Goal: Task Accomplishment & Management: Manage account settings

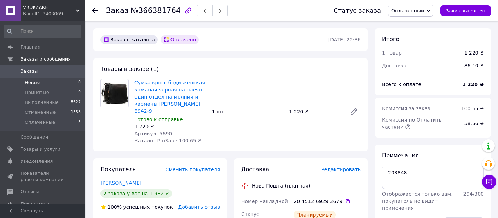
click at [37, 80] on span "Новые" at bounding box center [33, 82] width 16 height 6
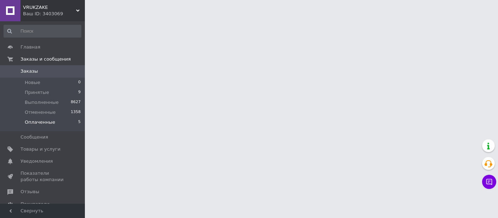
click at [43, 121] on span "Оплаченные" at bounding box center [40, 122] width 30 height 6
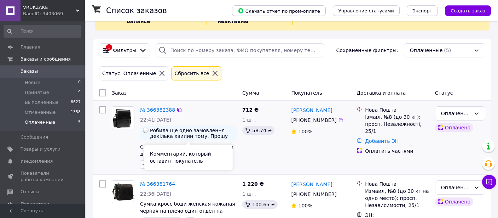
scroll to position [37, 0]
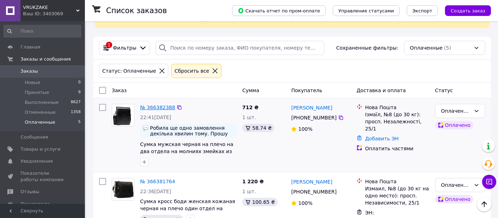
click at [158, 106] on link "№ 366382388" at bounding box center [157, 107] width 35 height 6
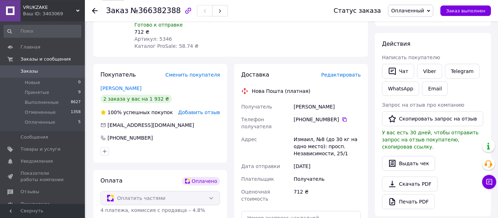
scroll to position [112, 0]
click at [402, 70] on button "Чат" at bounding box center [398, 70] width 32 height 15
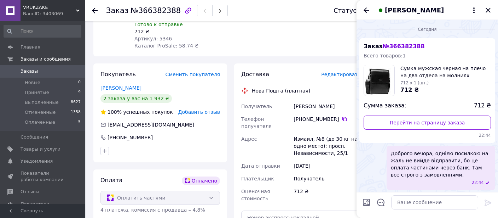
scroll to position [40, 0]
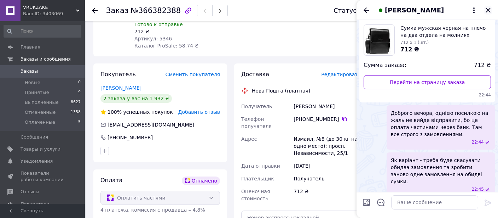
click at [488, 8] on icon "Закрыть" at bounding box center [488, 10] width 8 height 8
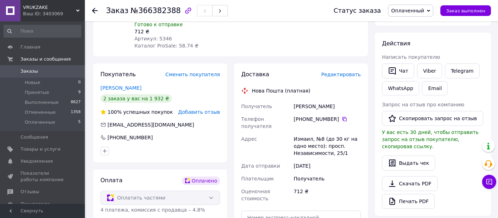
click at [230, 150] on div "Покупатель Сменить покупателя [PERSON_NAME] 2 заказа у вас на 1 932 ₴ 100% успе…" at bounding box center [160, 171] width 141 height 217
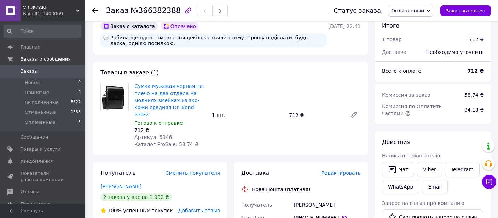
scroll to position [0, 0]
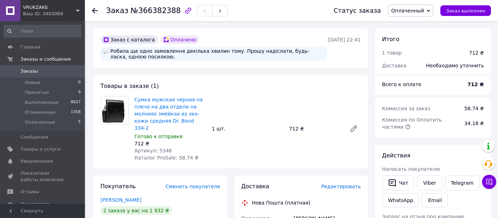
click at [94, 12] on use at bounding box center [95, 11] width 6 height 6
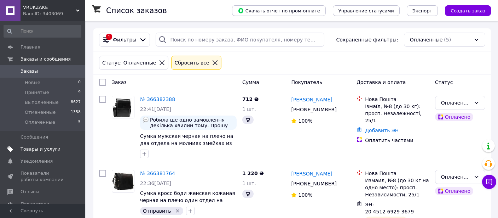
click at [42, 148] on span "Товары и услуги" at bounding box center [41, 149] width 40 height 6
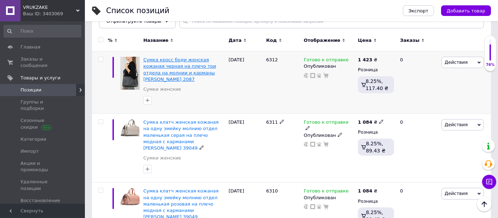
scroll to position [75, 0]
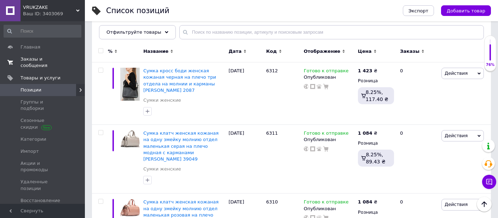
click at [43, 59] on span "Заказы и сообщения" at bounding box center [43, 62] width 45 height 13
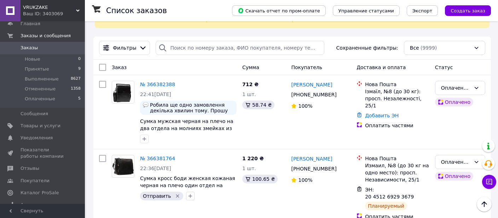
scroll to position [107, 0]
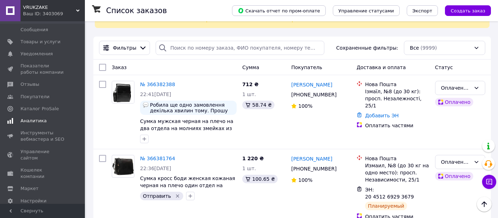
click at [34, 121] on span "Аналитика" at bounding box center [34, 120] width 26 height 6
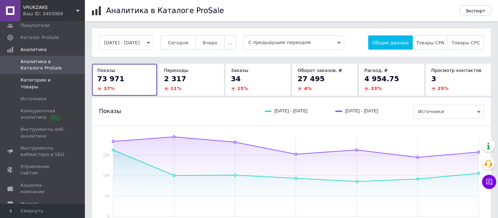
click at [44, 77] on span "Категории и товары" at bounding box center [43, 83] width 45 height 13
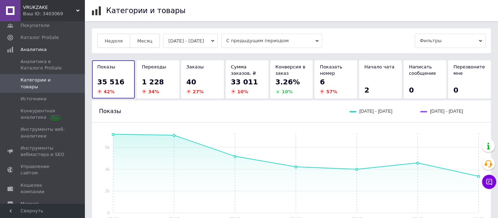
click at [191, 39] on button "[DATE] - [DATE]" at bounding box center [190, 41] width 54 height 14
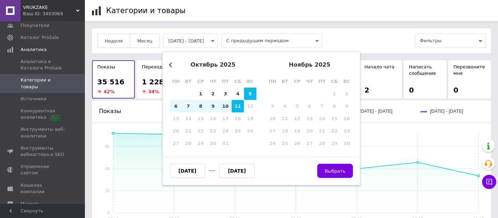
click at [170, 65] on button "Previous Month" at bounding box center [171, 64] width 5 height 5
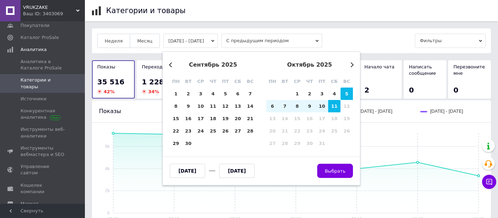
click at [170, 65] on button "Previous Month" at bounding box center [171, 64] width 5 height 5
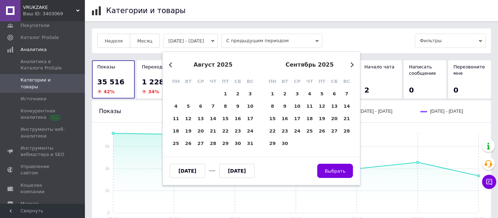
click at [170, 65] on button "Previous Month" at bounding box center [171, 64] width 5 height 5
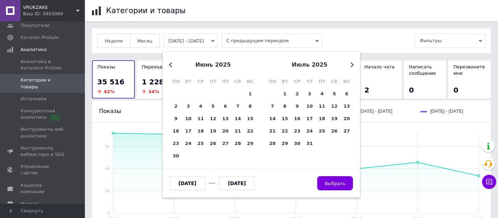
click at [170, 65] on button "Previous Month" at bounding box center [171, 64] width 5 height 5
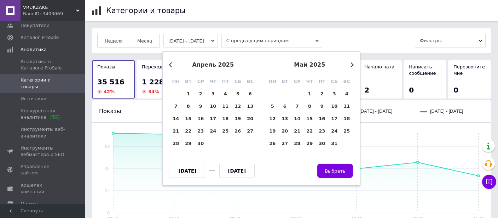
click at [170, 65] on button "Previous Month" at bounding box center [171, 64] width 5 height 5
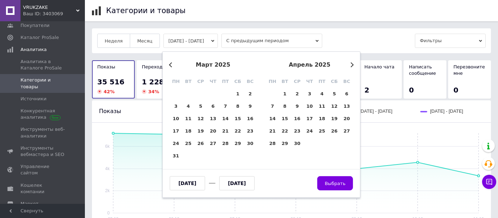
click at [170, 65] on button "Previous Month" at bounding box center [171, 64] width 5 height 5
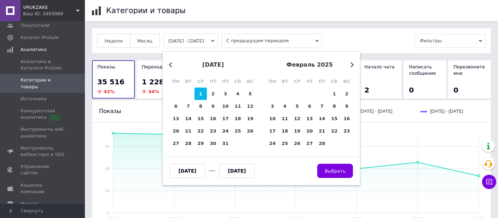
click at [200, 92] on div "1" at bounding box center [201, 93] width 12 height 12
type input "[DATE]"
click at [352, 63] on button "Next Month" at bounding box center [351, 64] width 5 height 5
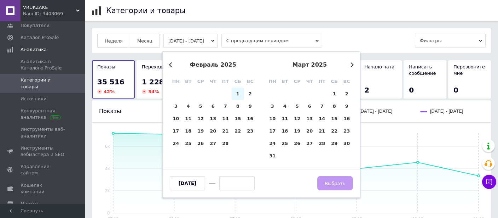
click at [352, 63] on button "Next Month" at bounding box center [351, 64] width 5 height 5
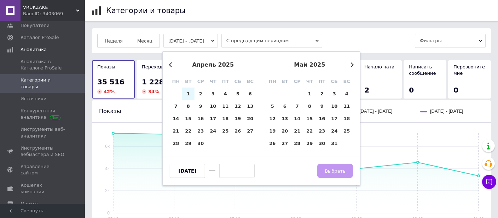
click at [352, 63] on button "Next Month" at bounding box center [351, 64] width 5 height 5
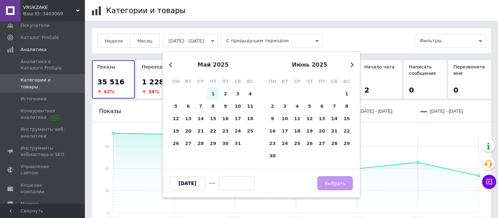
click at [352, 63] on button "Next Month" at bounding box center [351, 64] width 5 height 5
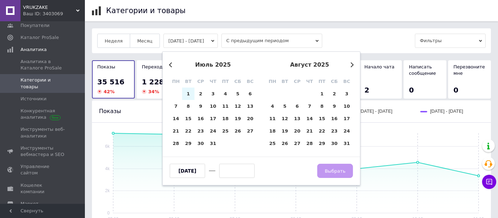
click at [352, 63] on button "Next Month" at bounding box center [351, 64] width 5 height 5
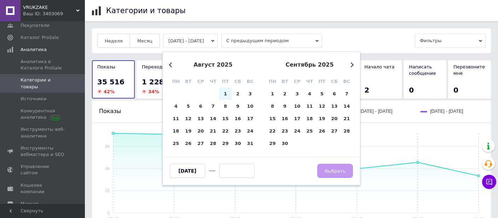
click at [352, 63] on button "Next Month" at bounding box center [351, 64] width 5 height 5
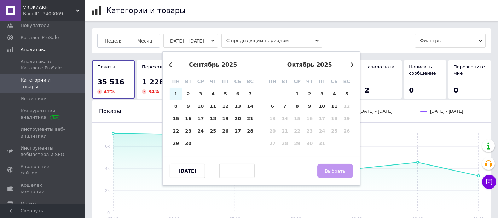
click at [352, 63] on button "Next Month" at bounding box center [351, 64] width 5 height 5
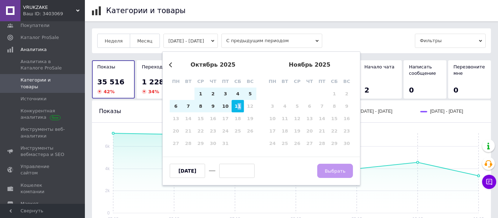
drag, startPoint x: 239, startPoint y: 106, endPoint x: 245, endPoint y: 120, distance: 15.5
click at [239, 107] on div "11" at bounding box center [238, 106] width 12 height 12
type input "[DATE]"
click at [332, 168] on span "Выбрать" at bounding box center [335, 170] width 21 height 5
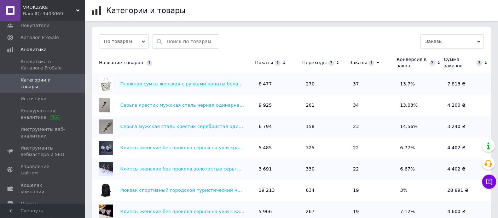
scroll to position [187, 0]
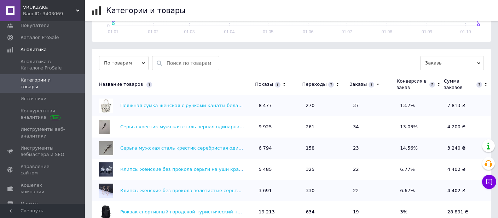
click at [184, 63] on input "text" at bounding box center [191, 62] width 49 height 13
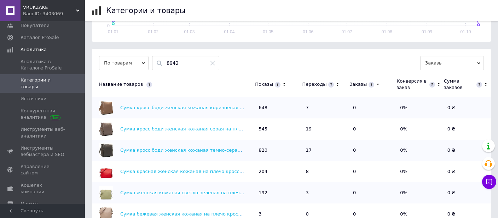
scroll to position [0, 0]
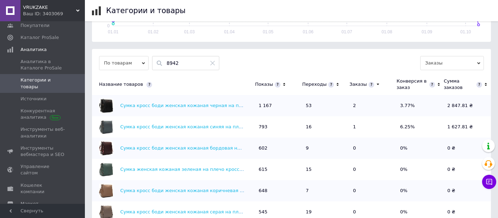
type input "8942"
click at [335, 82] on icon at bounding box center [337, 84] width 5 height 6
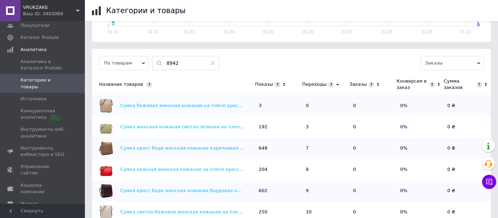
click at [336, 84] on icon at bounding box center [337, 84] width 2 height 1
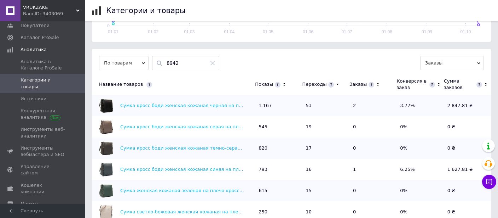
click at [283, 84] on icon at bounding box center [284, 84] width 5 height 6
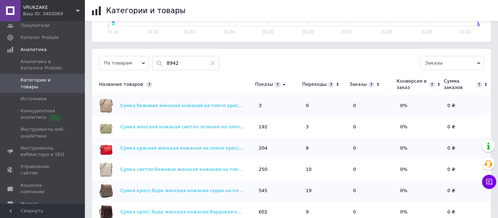
click at [283, 84] on icon at bounding box center [284, 84] width 2 height 1
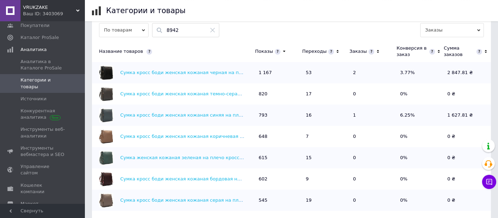
scroll to position [224, 0]
